Goal: Task Accomplishment & Management: Manage account settings

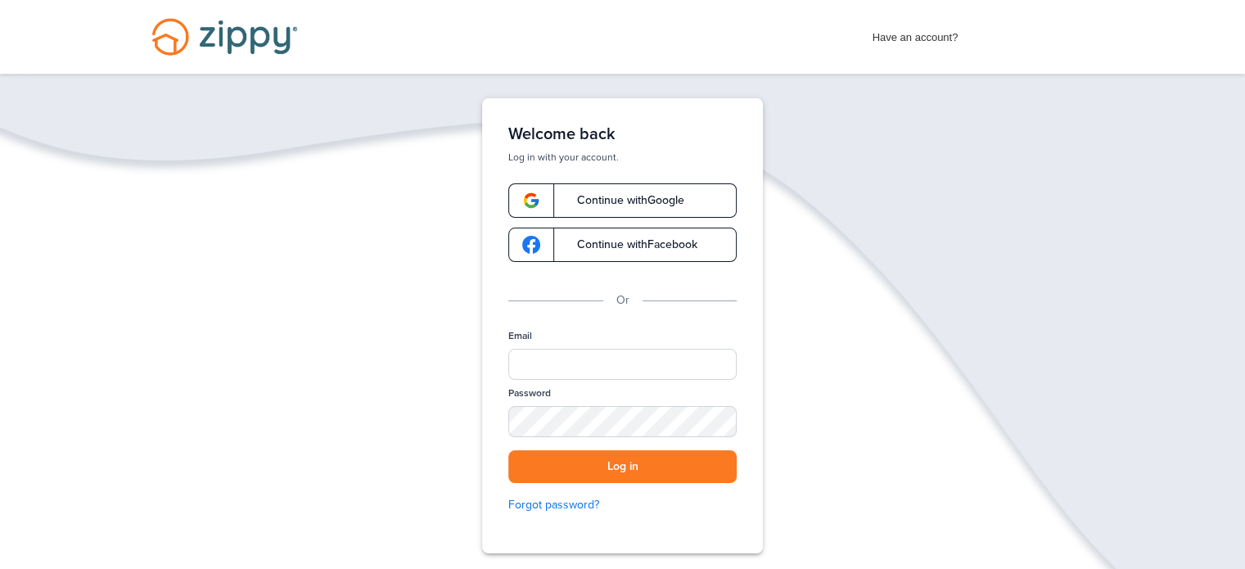
click at [600, 349] on div at bounding box center [622, 364] width 228 height 31
click at [601, 363] on input "Email" at bounding box center [622, 364] width 228 height 31
type input "**********"
click at [641, 461] on button "Log in" at bounding box center [622, 467] width 228 height 34
